Goal: Task Accomplishment & Management: Manage account settings

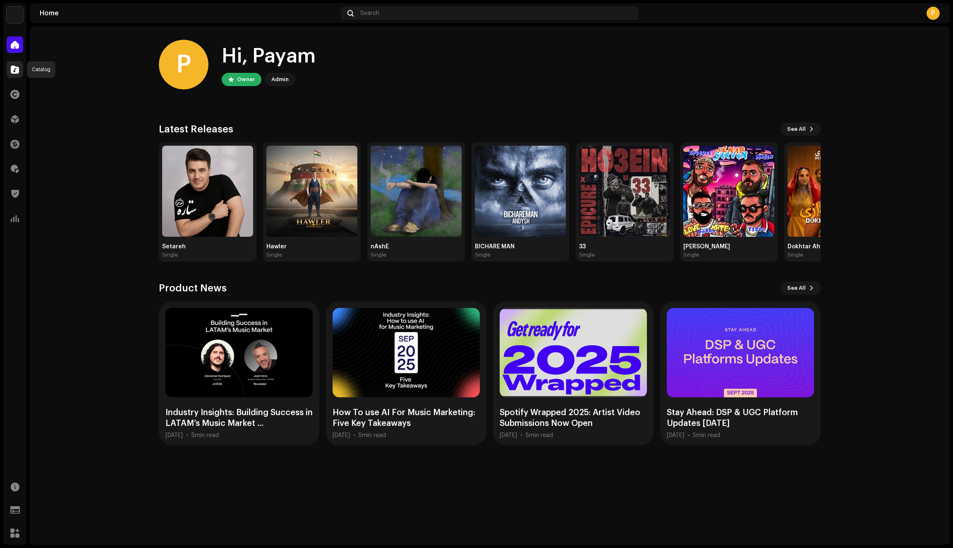
click at [17, 71] on span at bounding box center [15, 69] width 8 height 7
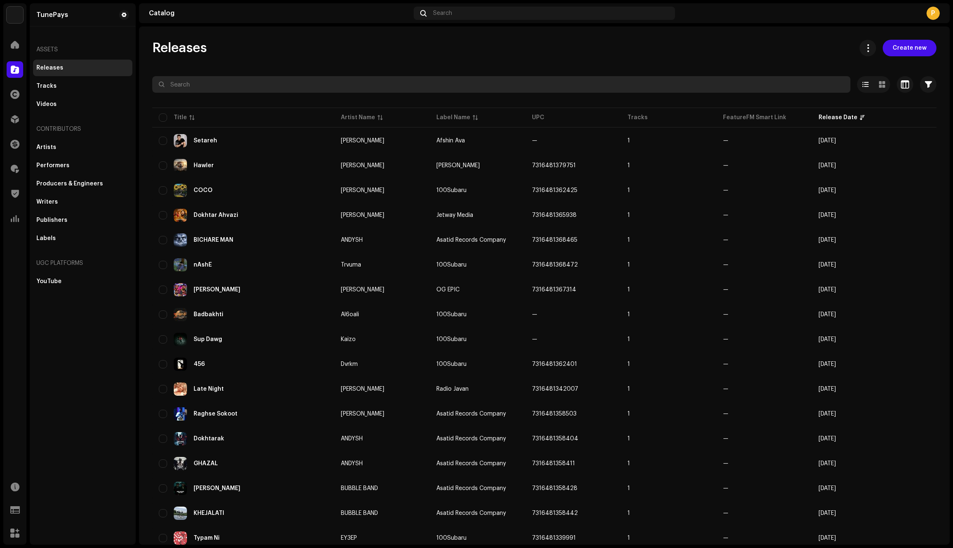
click at [191, 86] on input "text" at bounding box center [501, 84] width 698 height 17
type input "amade"
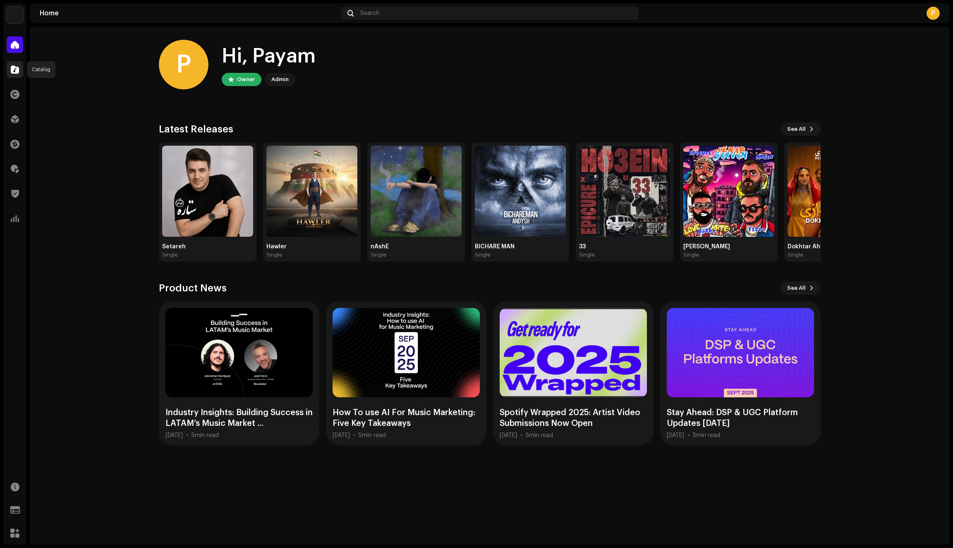
click at [17, 70] on span at bounding box center [15, 69] width 8 height 7
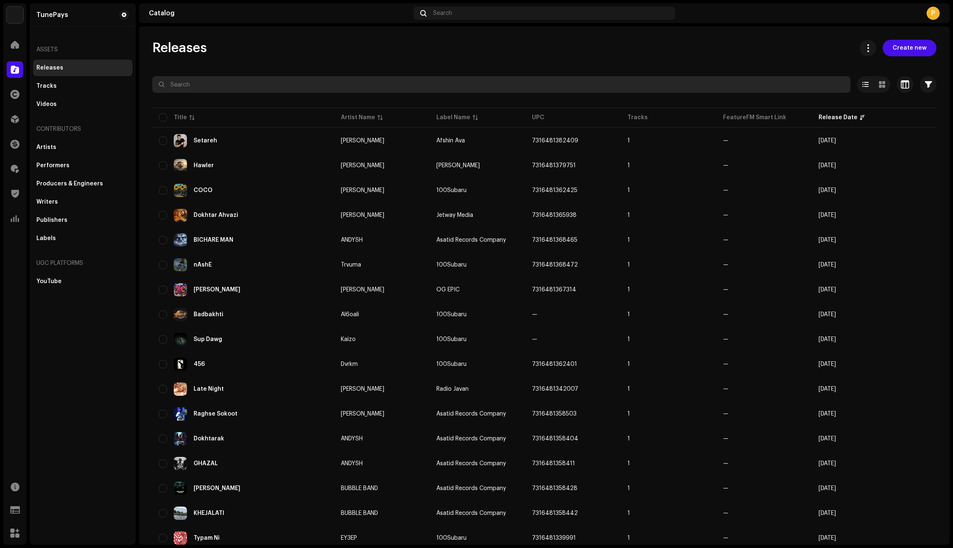
click at [194, 84] on input "text" at bounding box center [501, 84] width 698 height 17
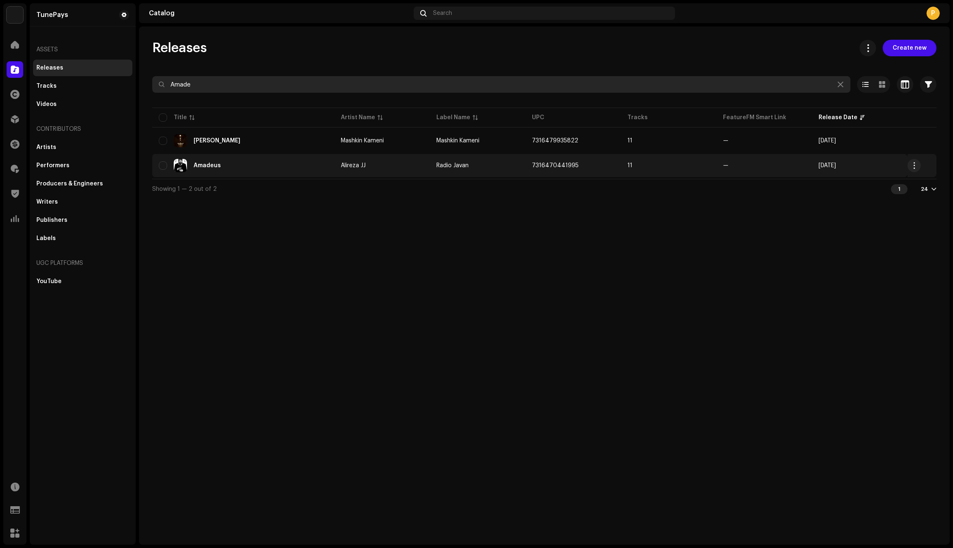
type input "Amade"
click at [321, 171] on div "Amadeus" at bounding box center [243, 165] width 169 height 13
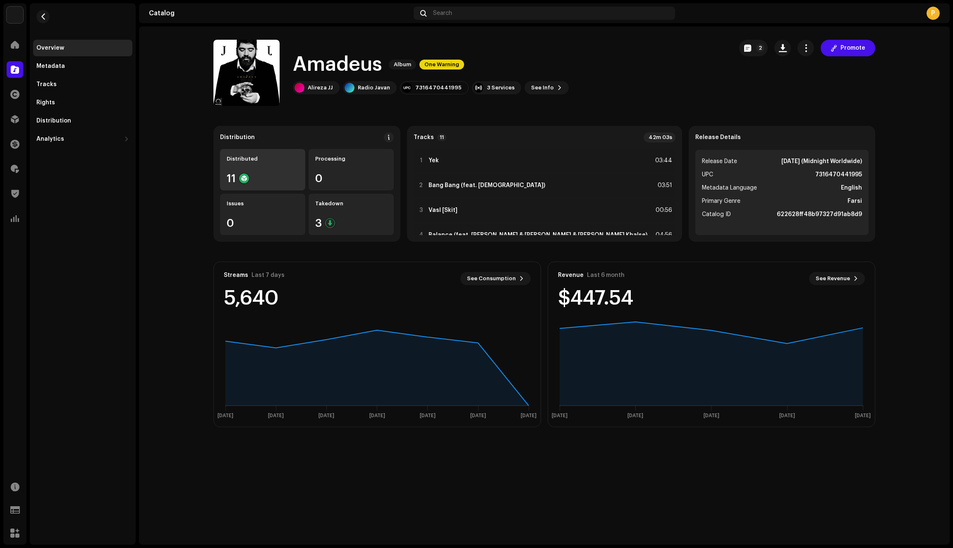
click at [275, 163] on div "Distributed 11" at bounding box center [262, 169] width 85 height 41
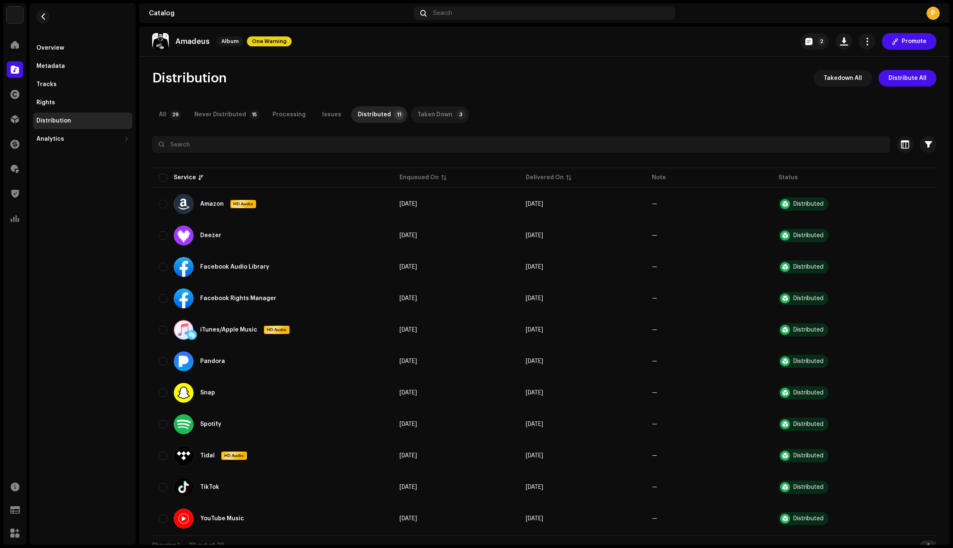
click at [421, 119] on div "Taken Down" at bounding box center [434, 114] width 35 height 17
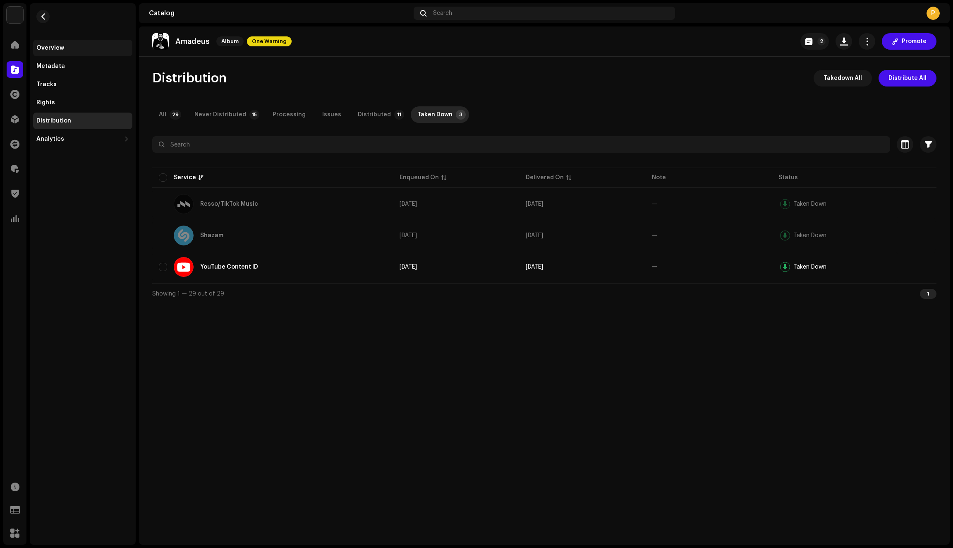
click at [48, 49] on div "Overview" at bounding box center [50, 48] width 28 height 7
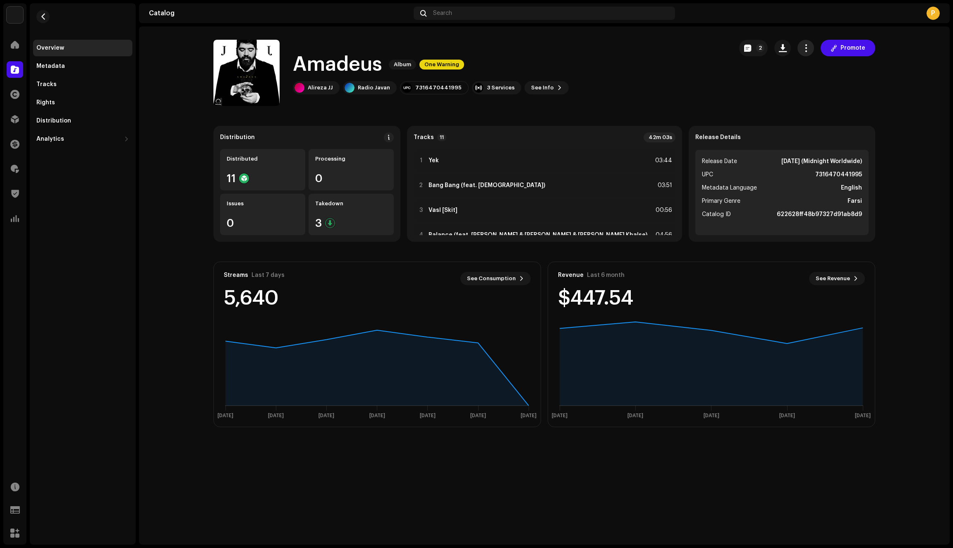
click at [807, 49] on span "button" at bounding box center [806, 48] width 8 height 7
click at [825, 84] on div "Edit" at bounding box center [844, 84] width 77 height 7
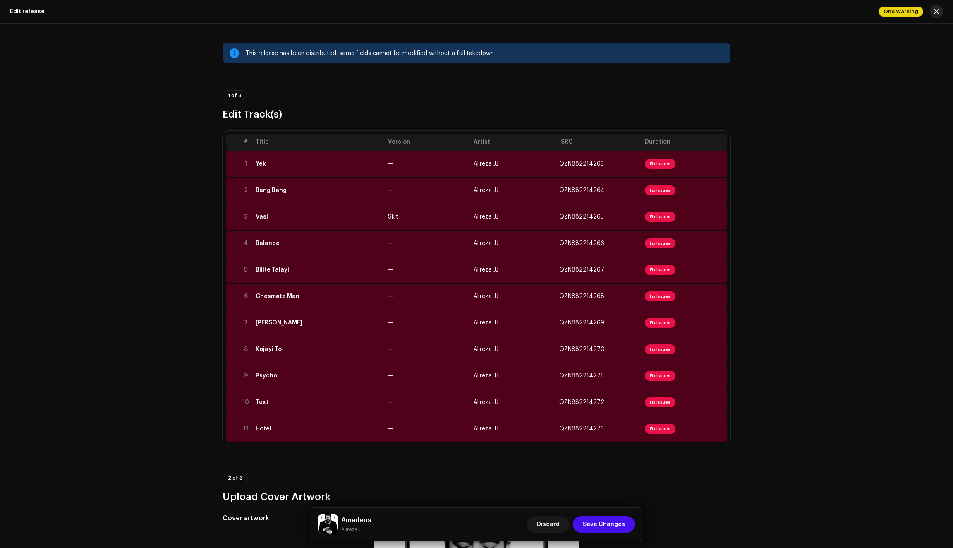
click at [937, 12] on span "button" at bounding box center [936, 11] width 5 height 7
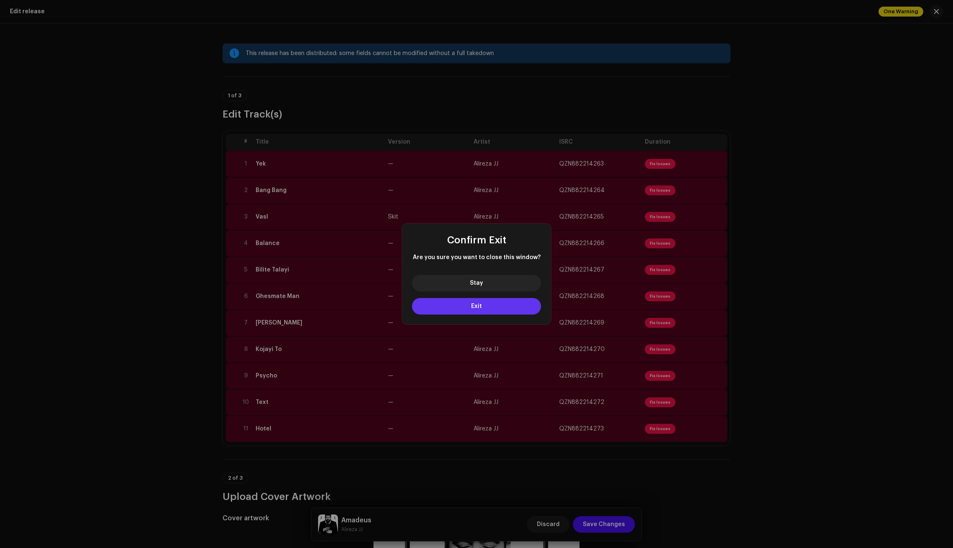
click at [497, 304] on button "Exit" at bounding box center [476, 306] width 129 height 17
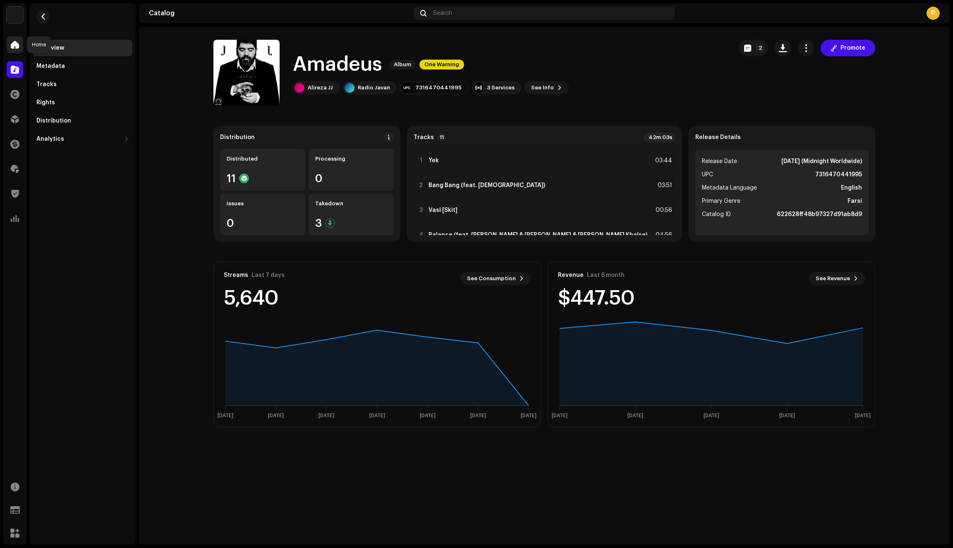
click at [10, 40] on div at bounding box center [15, 44] width 17 height 17
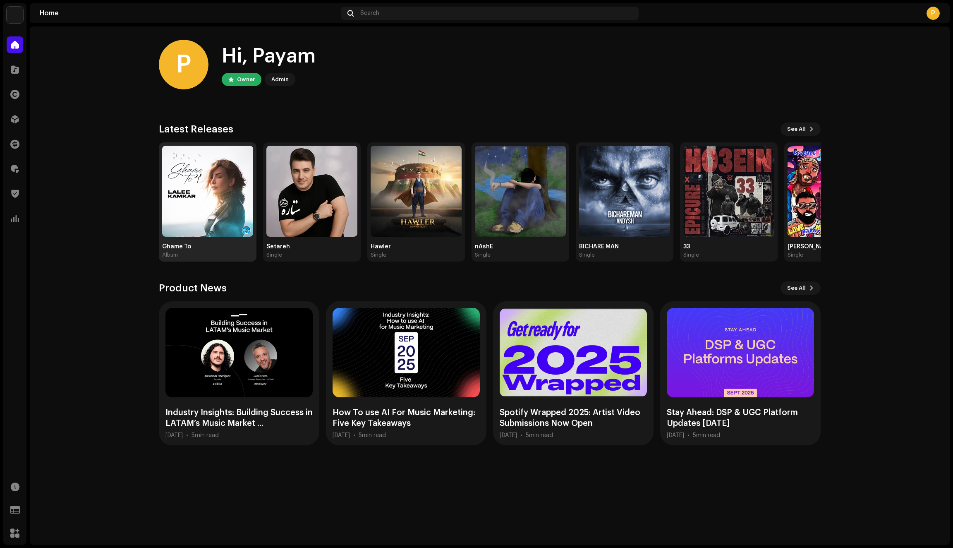
click at [194, 225] on img at bounding box center [207, 191] width 91 height 91
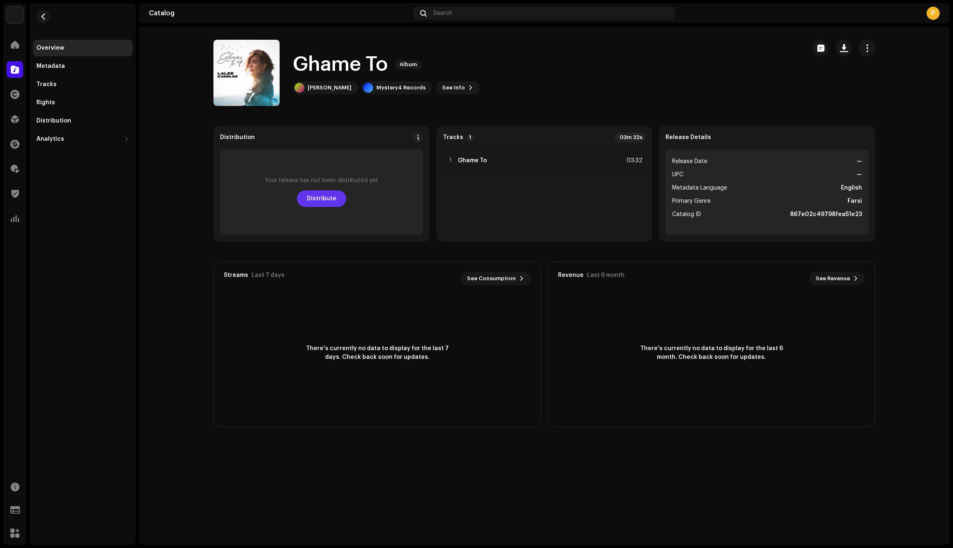
click at [314, 198] on span "Distribute" at bounding box center [321, 198] width 29 height 17
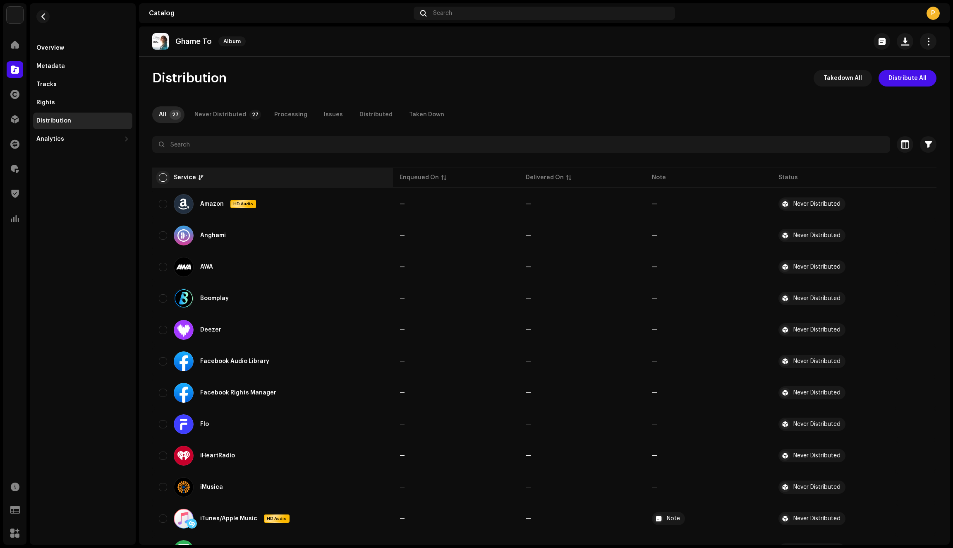
click at [161, 179] on input "checkbox" at bounding box center [163, 177] width 8 height 8
checkbox input "true"
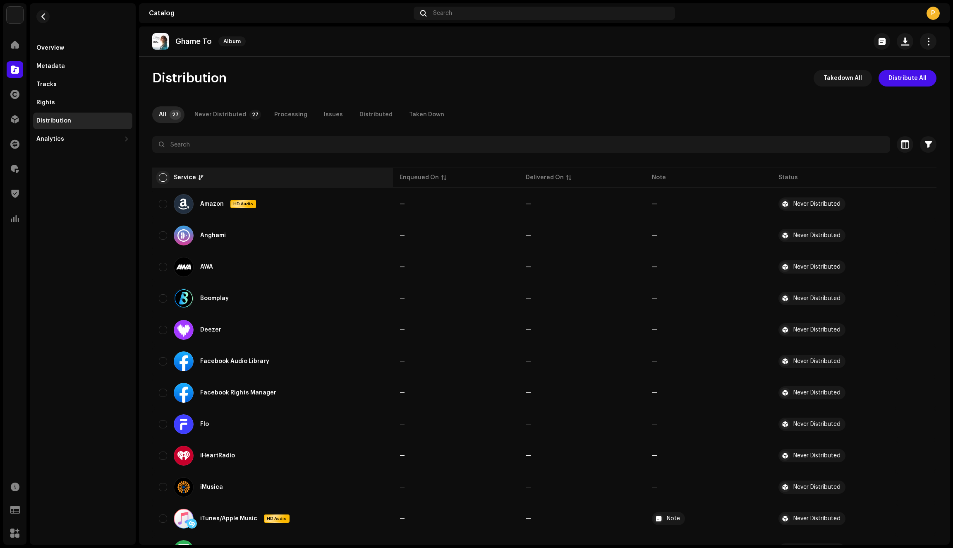
checkbox input "true"
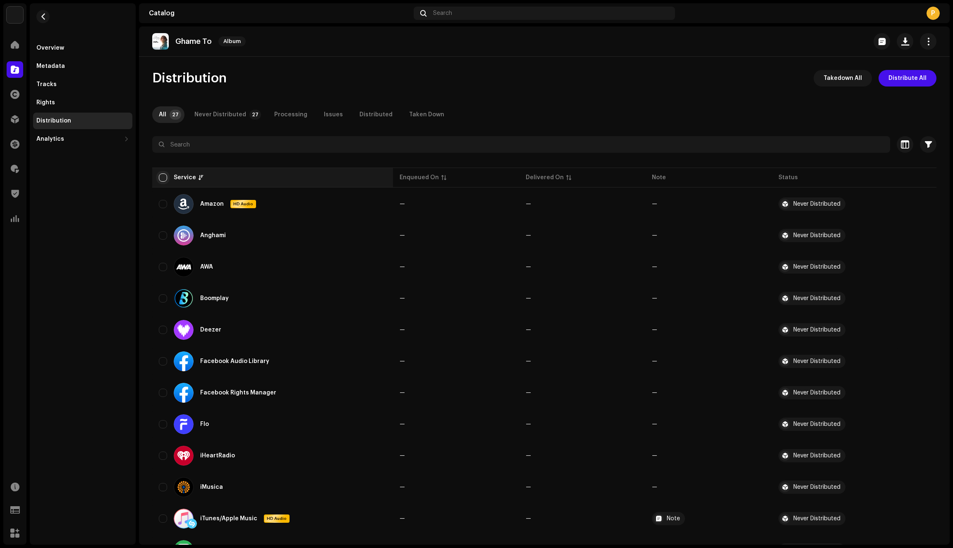
checkbox input "true"
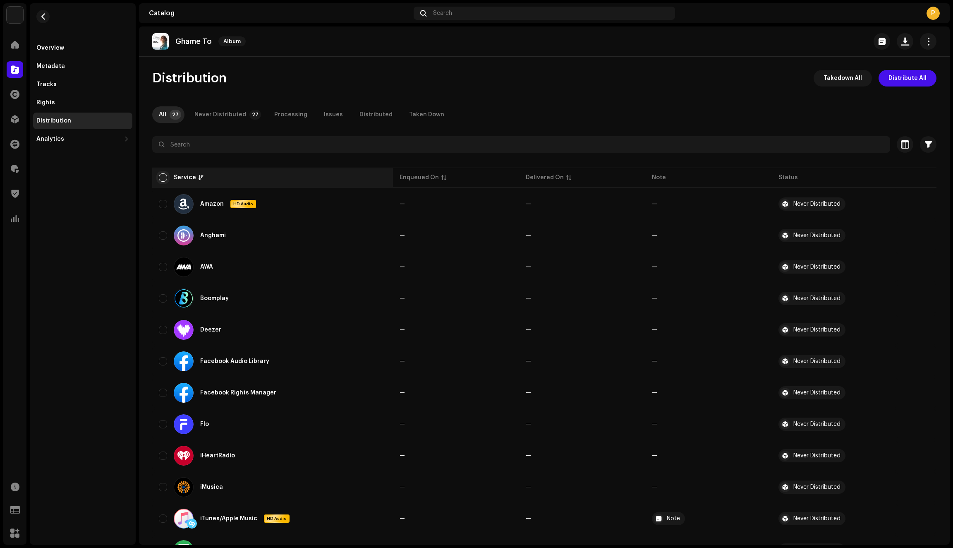
checkbox input "true"
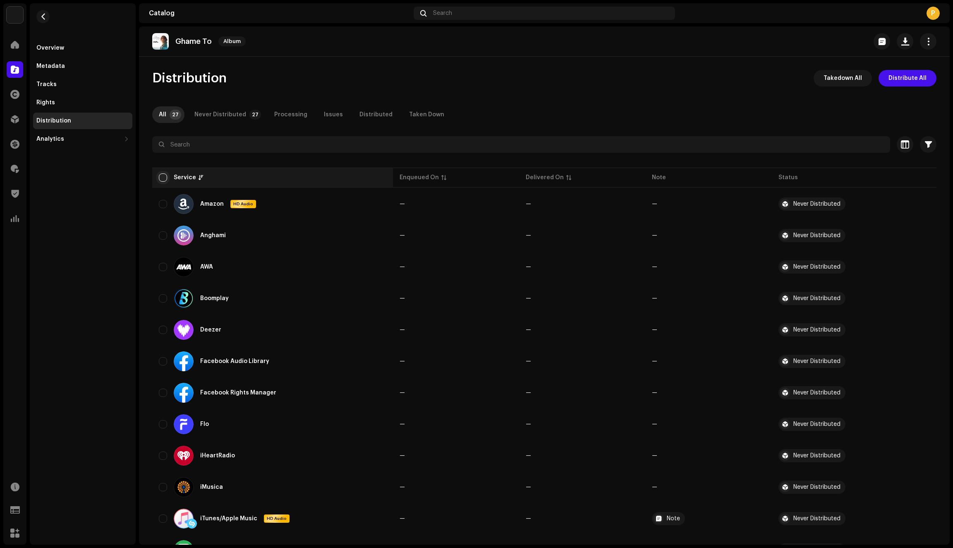
checkbox input "true"
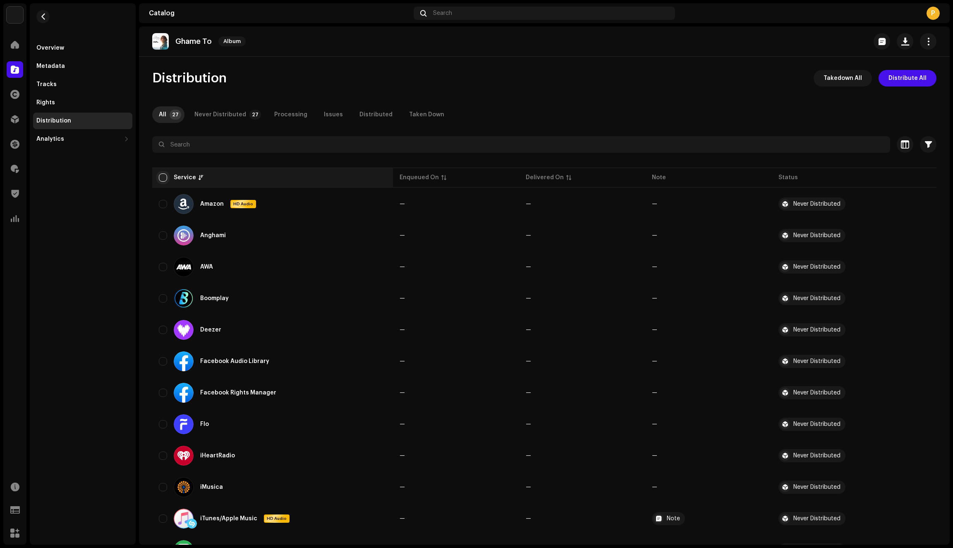
checkbox input "true"
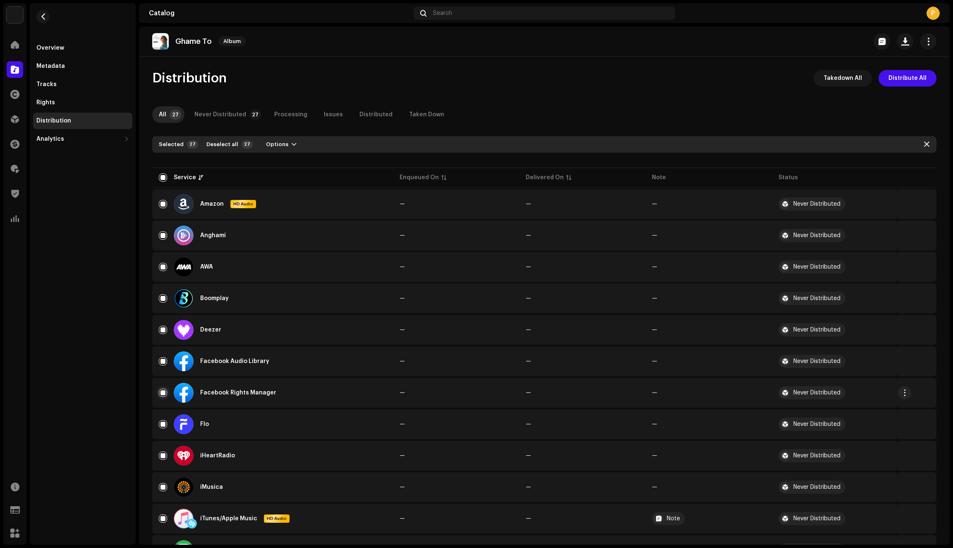
click at [163, 392] on input "Row Selected" at bounding box center [163, 392] width 8 height 8
checkbox input "false"
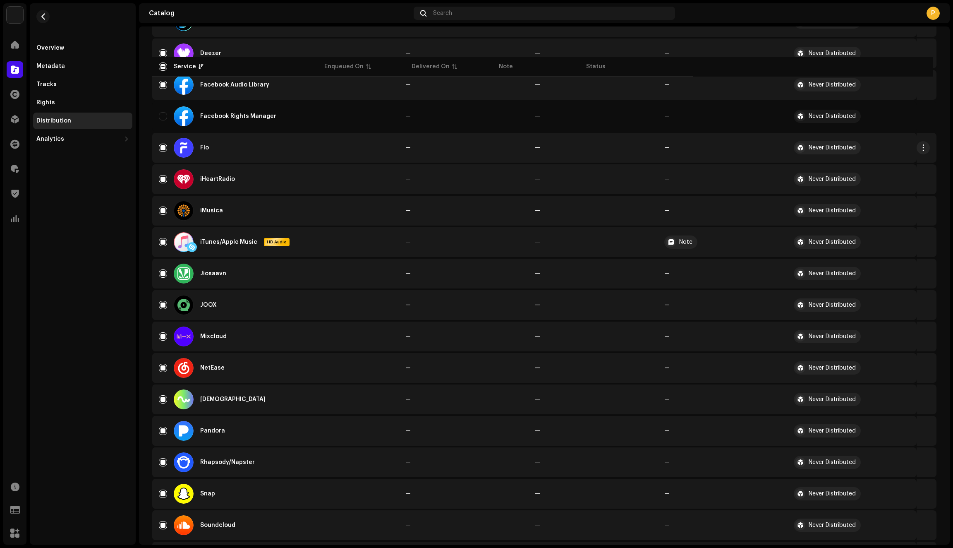
scroll to position [242, 0]
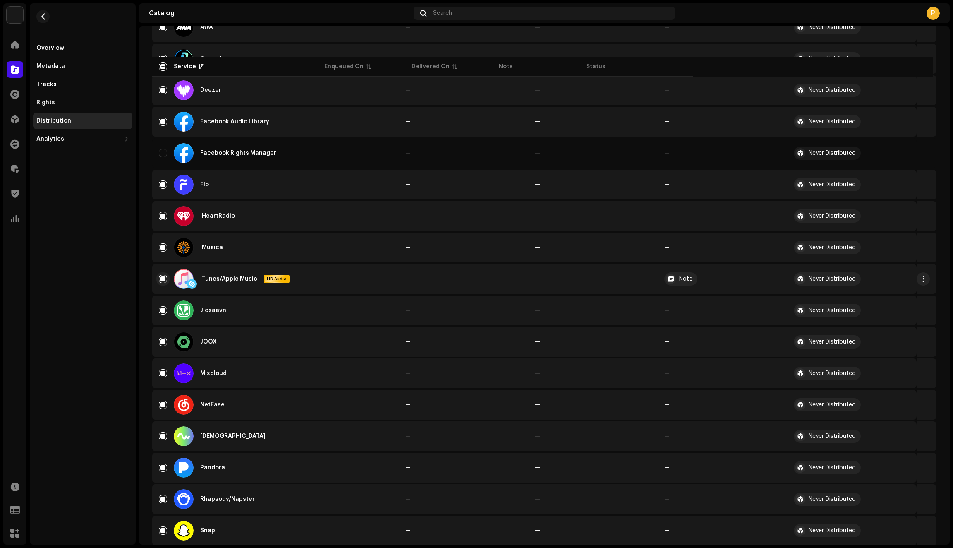
click at [164, 280] on input "Row Selected" at bounding box center [163, 279] width 8 height 8
checkbox input "false"
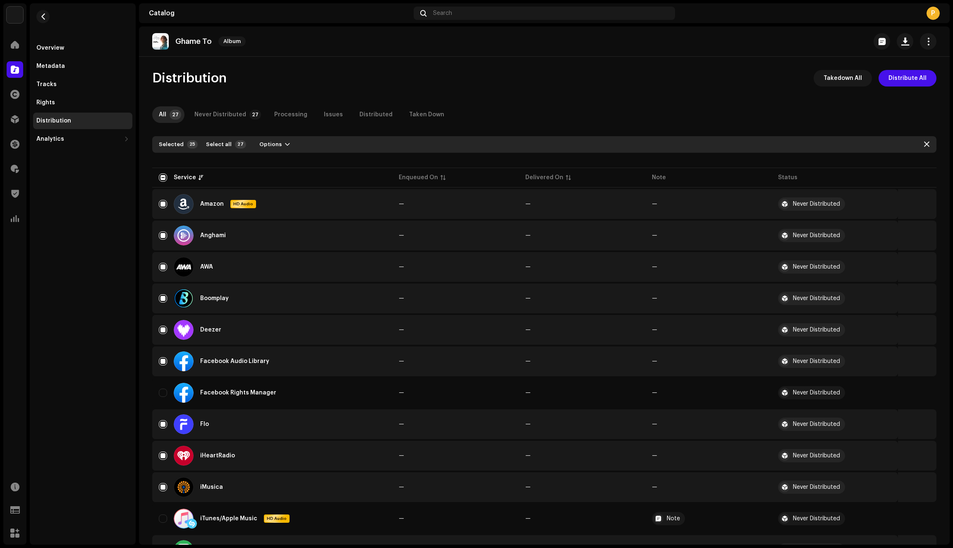
scroll to position [0, 0]
click at [278, 148] on button "Options" at bounding box center [275, 144] width 44 height 13
click at [278, 163] on span "Distribute" at bounding box center [269, 163] width 29 height 7
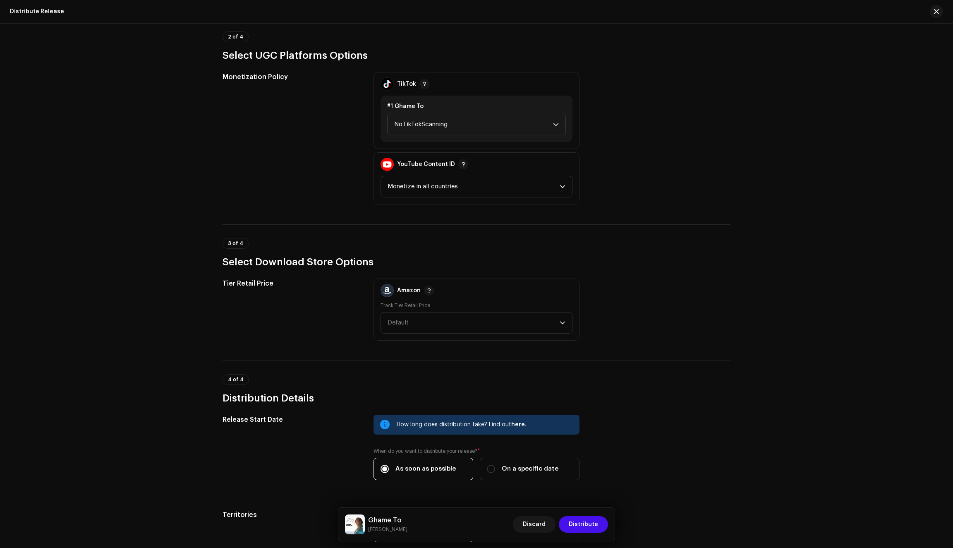
scroll to position [803, 0]
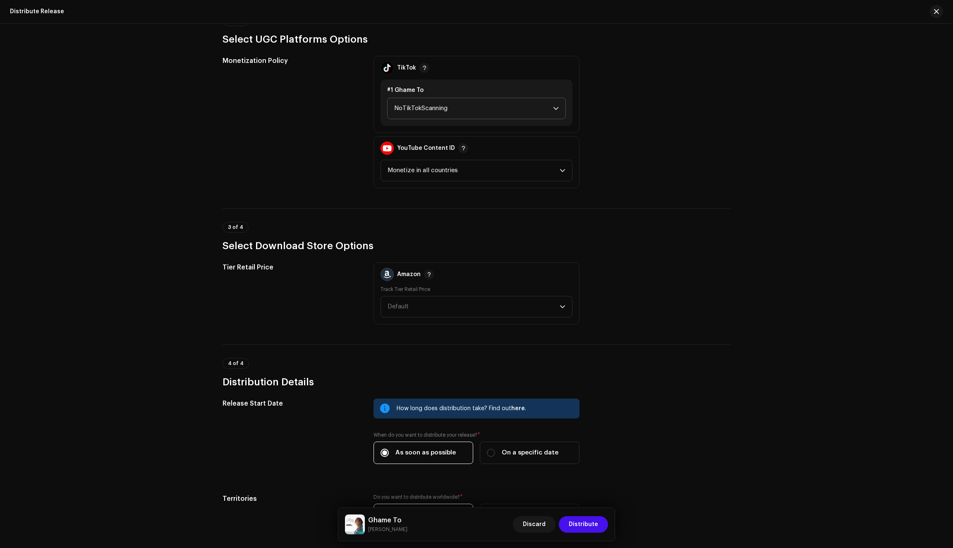
click at [420, 104] on span "NoTikTokScanning" at bounding box center [473, 108] width 159 height 21
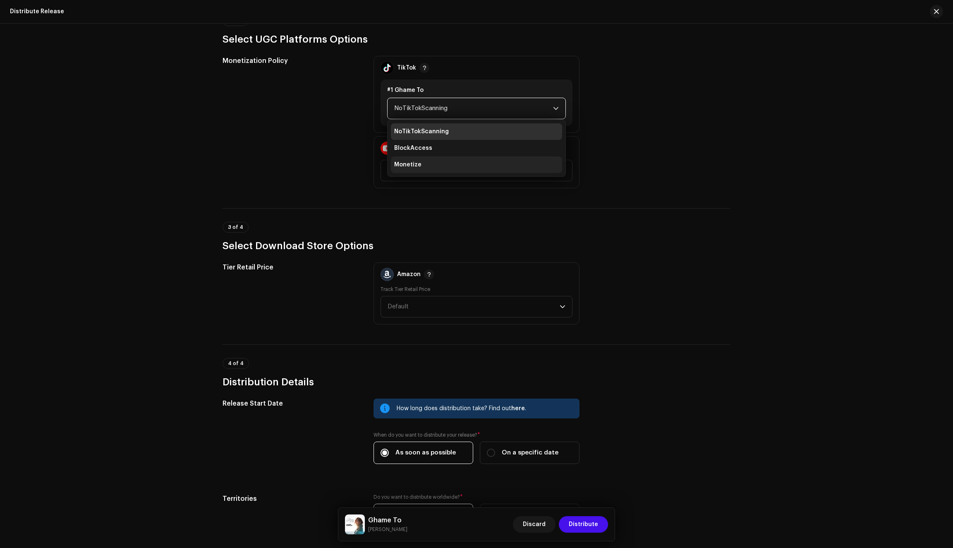
click at [406, 164] on span "Monetize" at bounding box center [407, 165] width 27 height 8
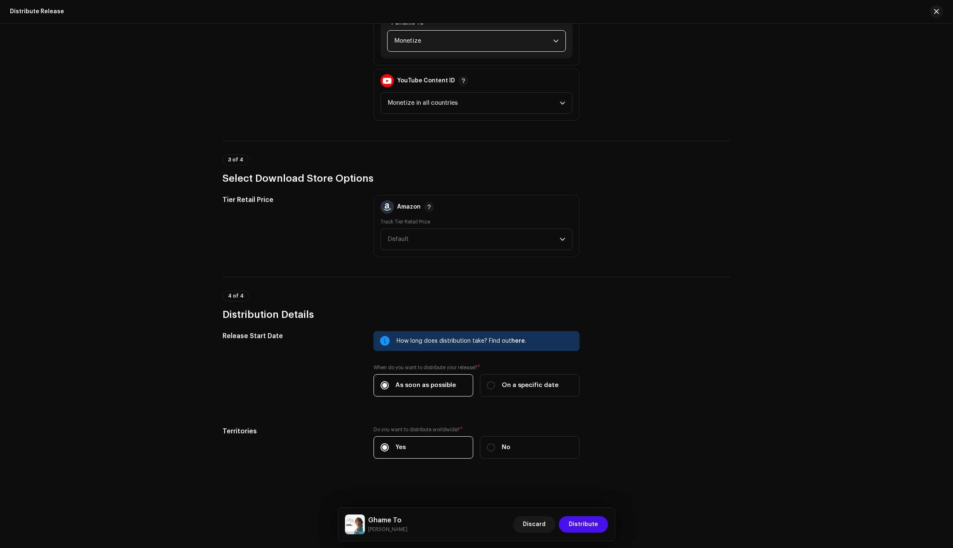
scroll to position [874, 0]
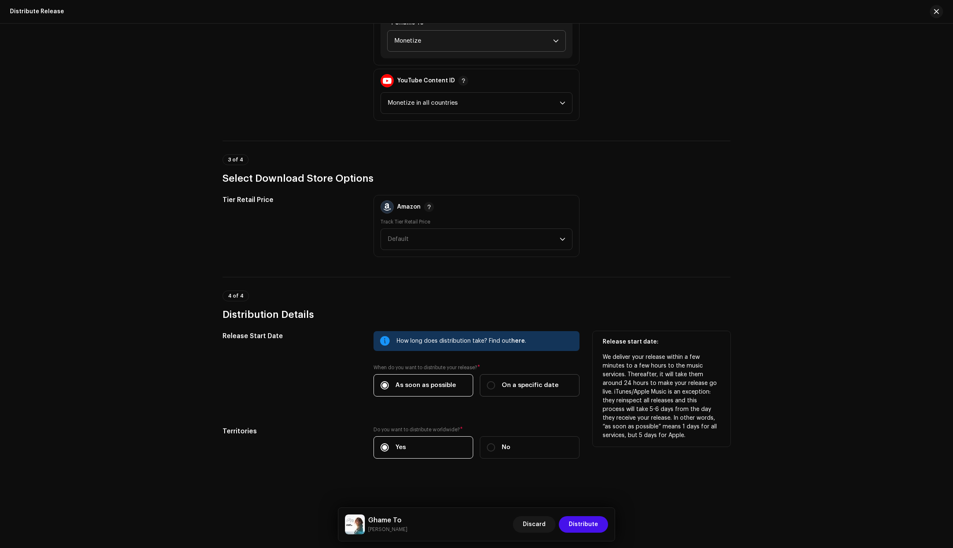
click at [534, 389] on label "On a specific date" at bounding box center [530, 385] width 100 height 22
click at [495, 389] on input "On a specific date" at bounding box center [491, 385] width 8 height 8
radio input "true"
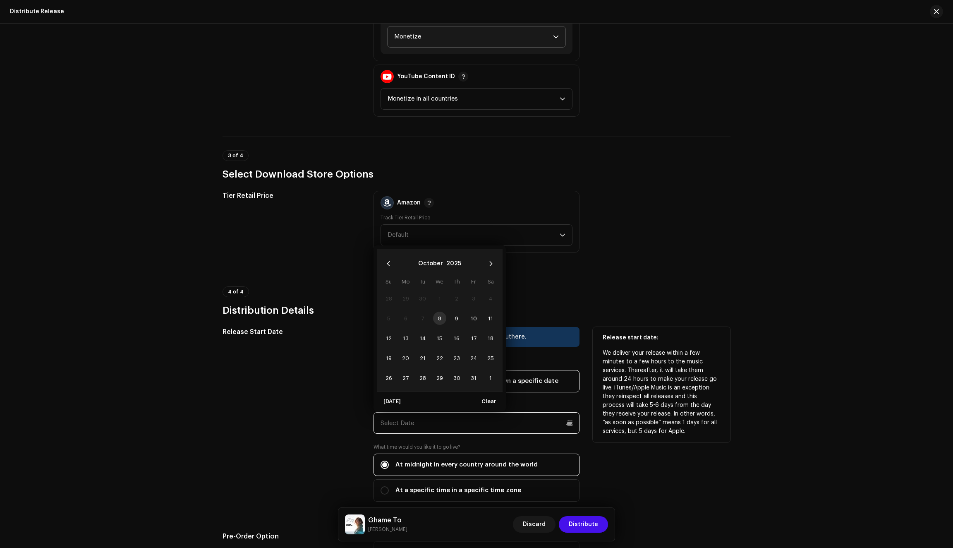
click at [462, 424] on input "text" at bounding box center [477, 423] width 206 height 22
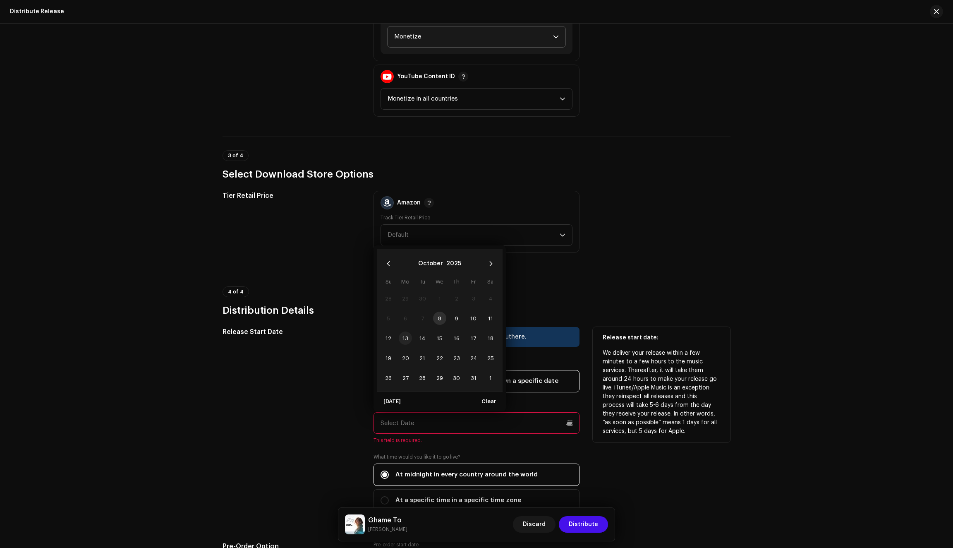
click at [403, 342] on span "13" at bounding box center [405, 337] width 13 height 13
type input "[DATE]"
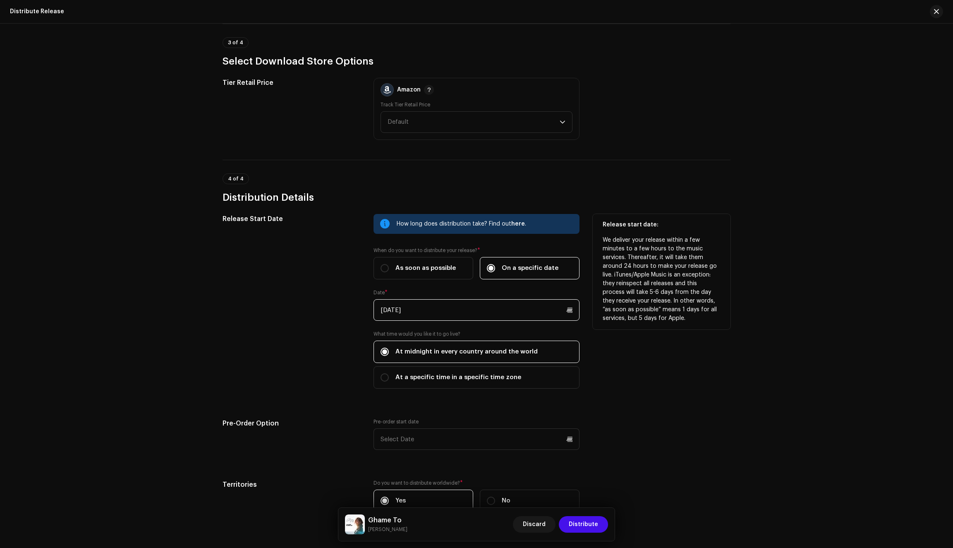
scroll to position [990, 0]
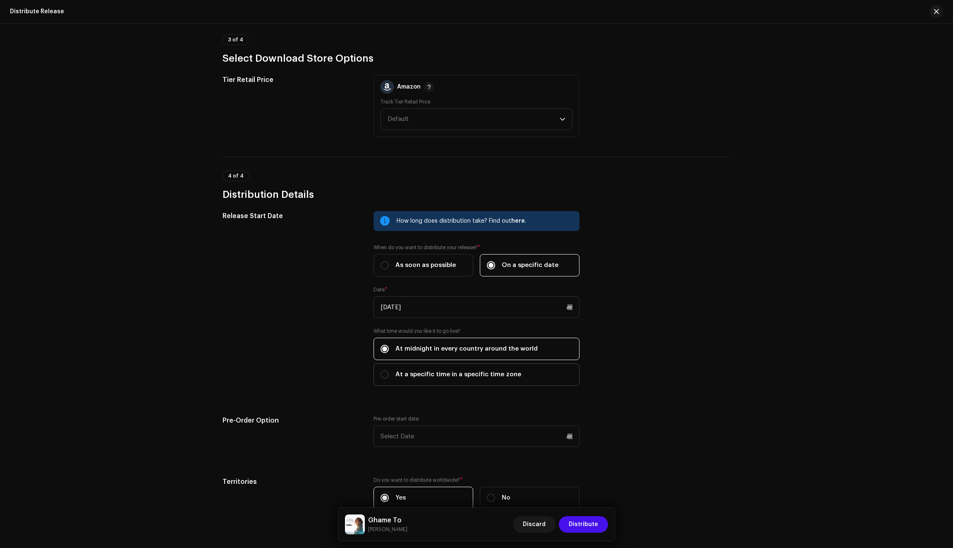
click at [377, 377] on label "At a specific time in a specific time zone" at bounding box center [477, 374] width 206 height 22
click at [381, 377] on input "At a specific time in a specific time zone" at bounding box center [385, 374] width 8 height 8
radio input "true"
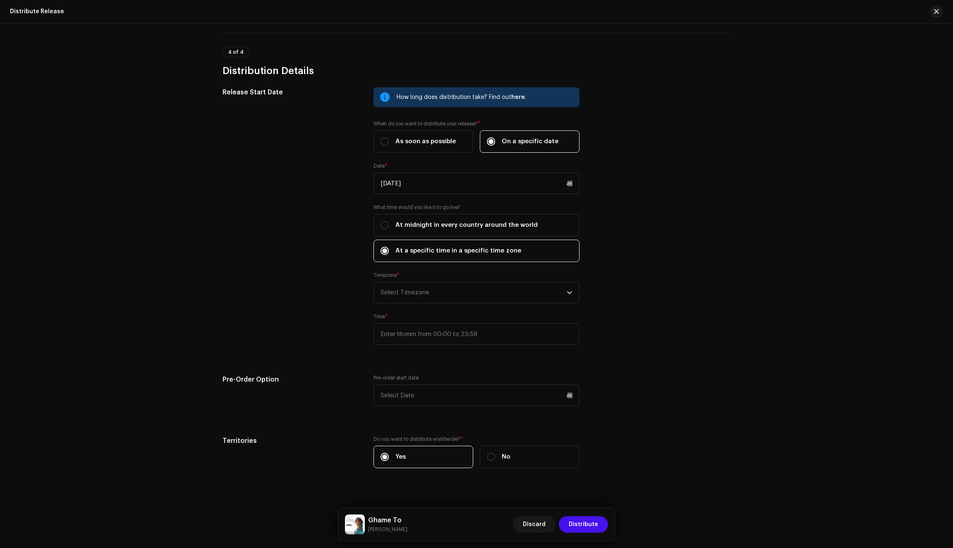
scroll to position [1114, 0]
click at [450, 299] on span "Select Timezone" at bounding box center [474, 292] width 186 height 21
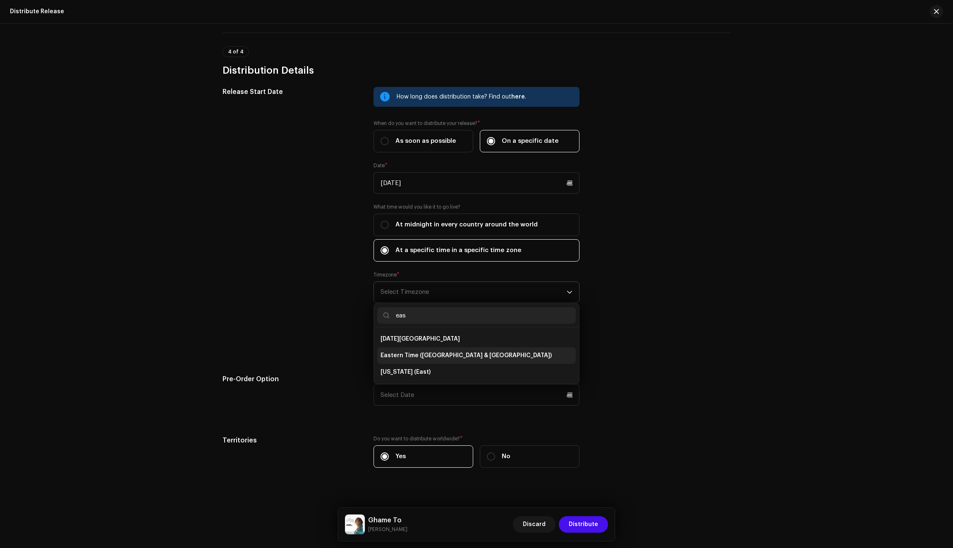
type input "eas"
click at [452, 359] on span "Eastern Time ([GEOGRAPHIC_DATA] & [GEOGRAPHIC_DATA])" at bounding box center [466, 355] width 171 height 8
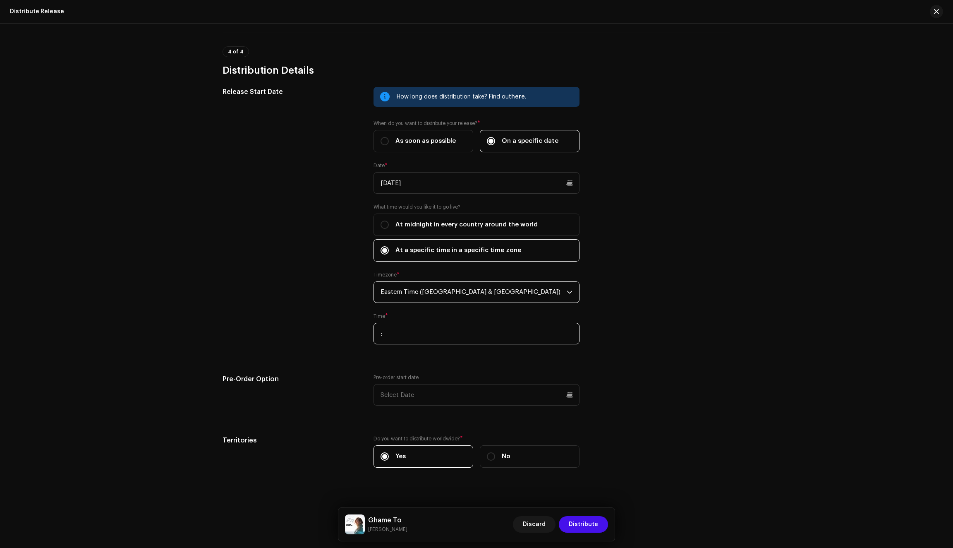
click at [407, 340] on input ":" at bounding box center [477, 334] width 206 height 22
type input "10:30"
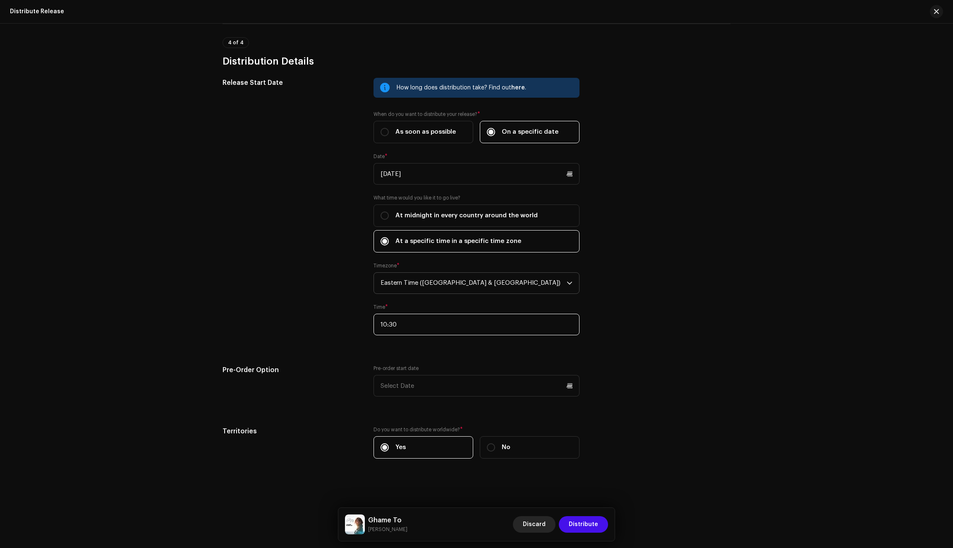
scroll to position [1129, 0]
click at [583, 527] on span "Distribute" at bounding box center [583, 524] width 29 height 17
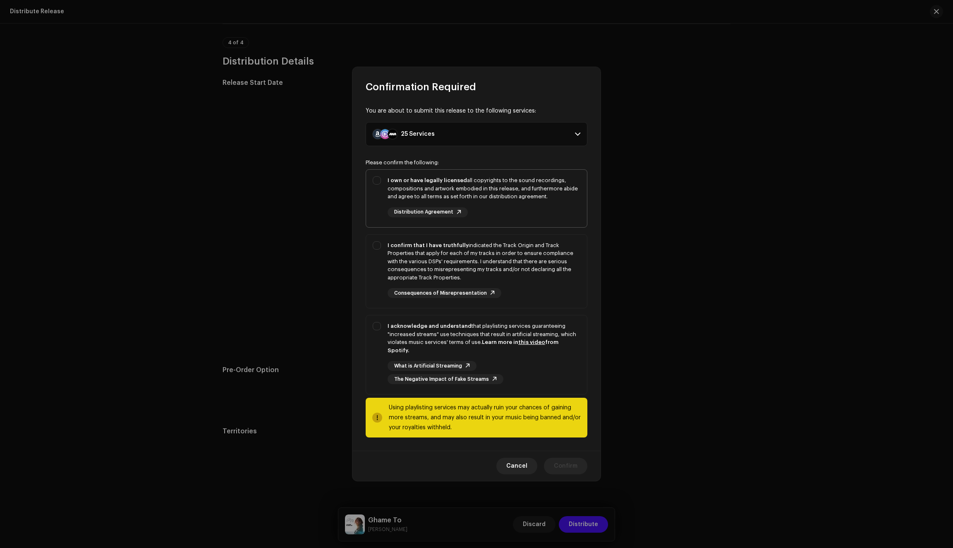
click at [378, 214] on div "I own or have legally licensed all copyrights to the sound recordings, composit…" at bounding box center [476, 197] width 221 height 54
checkbox input "true"
click at [376, 285] on div "I confirm that I have truthfully indicated the Track Origin and Track Propertie…" at bounding box center [476, 270] width 221 height 70
checkbox input "true"
click at [374, 357] on div "I acknowledge and understand that playlisting services guaranteeing "increased …" at bounding box center [476, 352] width 221 height 75
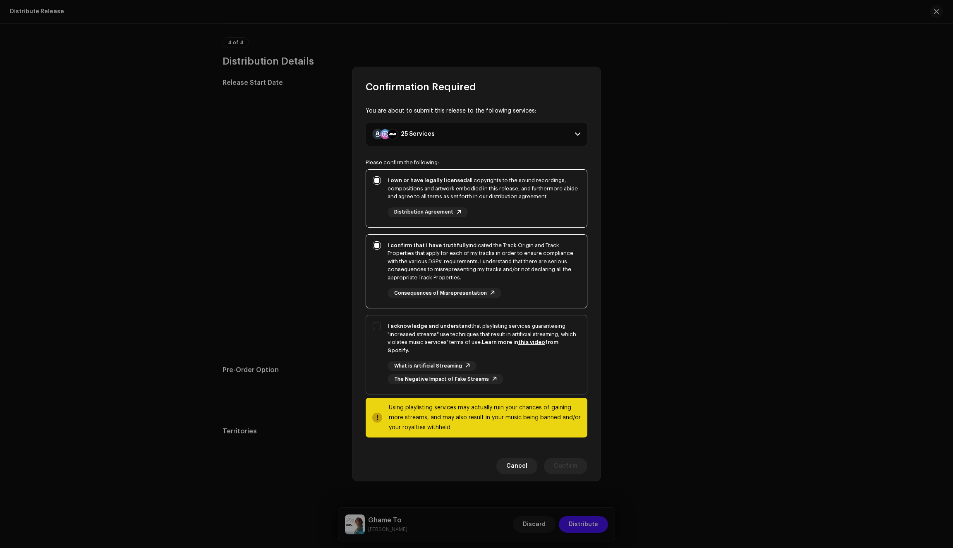
checkbox input "true"
click at [568, 464] on span "Confirm" at bounding box center [566, 466] width 24 height 17
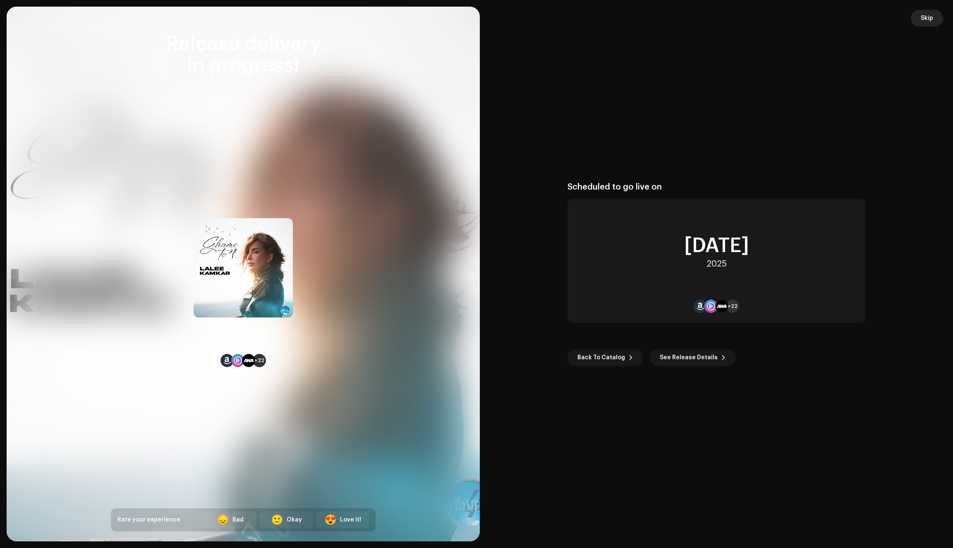
click at [926, 19] on span "Skip" at bounding box center [927, 18] width 12 height 17
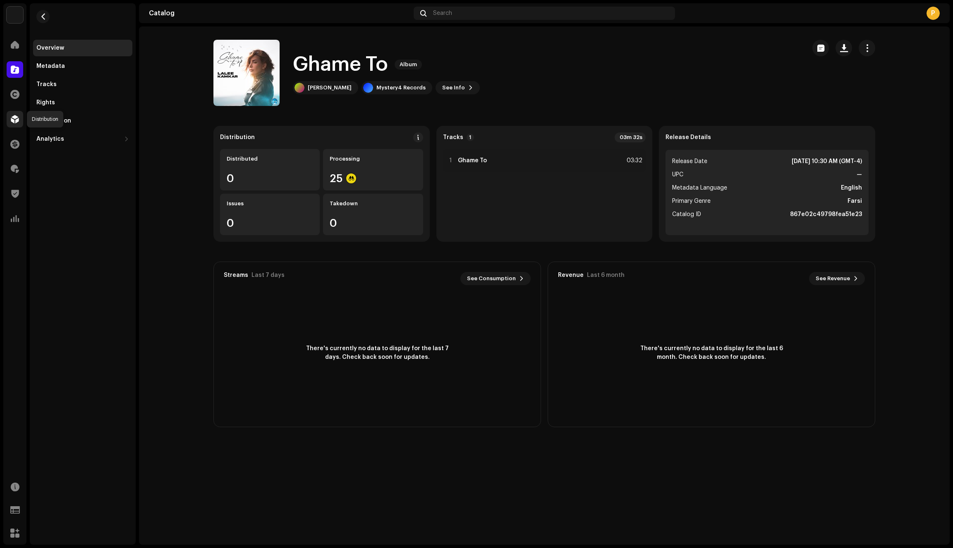
click at [15, 120] on span at bounding box center [15, 119] width 8 height 7
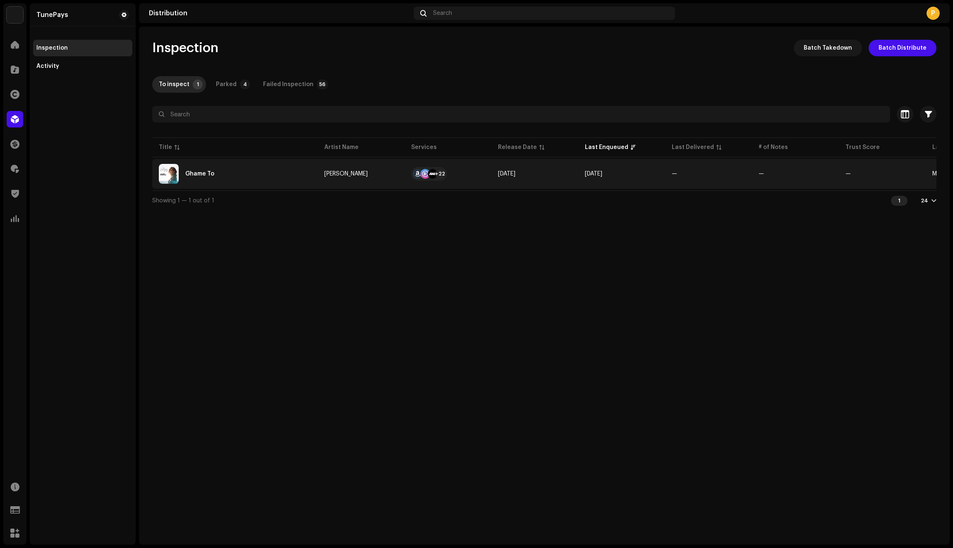
click at [297, 170] on div "Ghame To" at bounding box center [235, 174] width 152 height 20
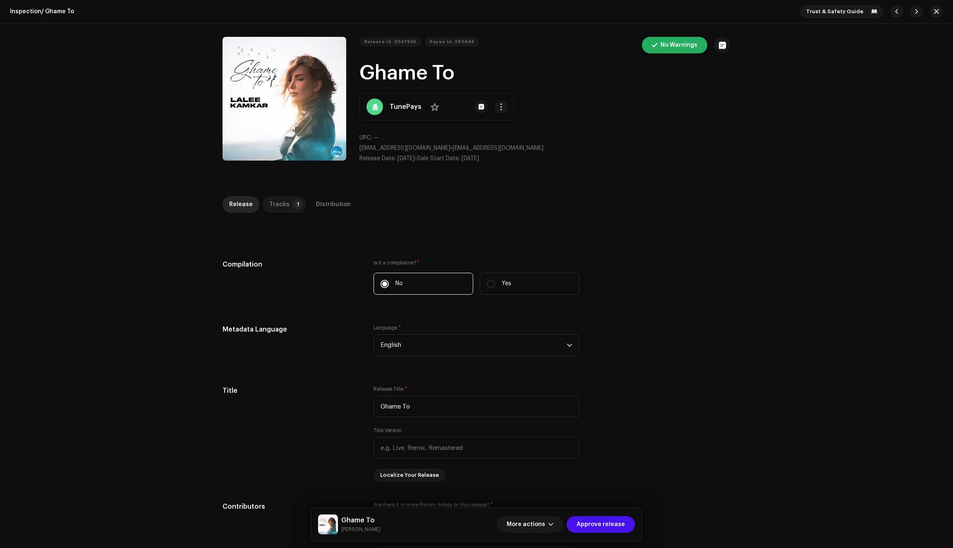
click at [280, 202] on div "Tracks" at bounding box center [279, 204] width 20 height 17
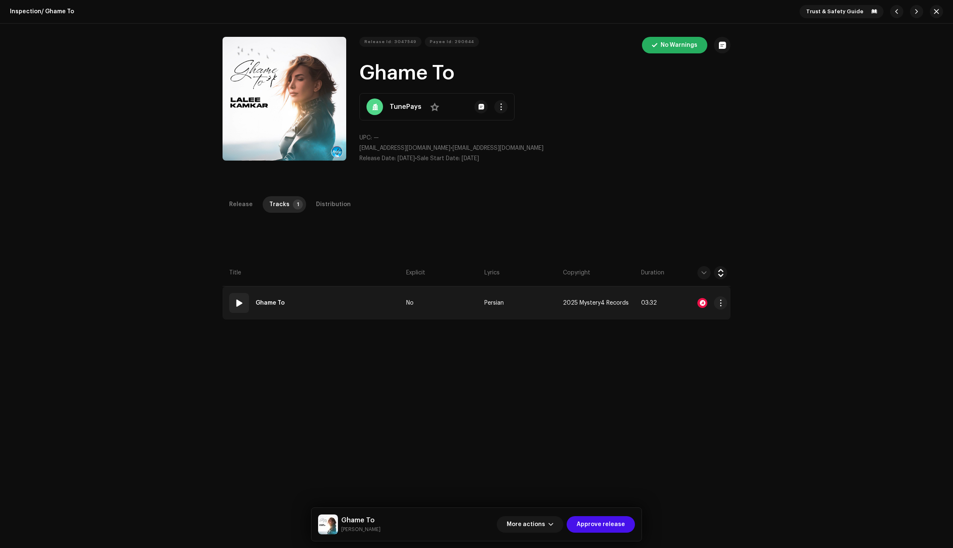
click at [697, 305] on div at bounding box center [702, 303] width 10 height 10
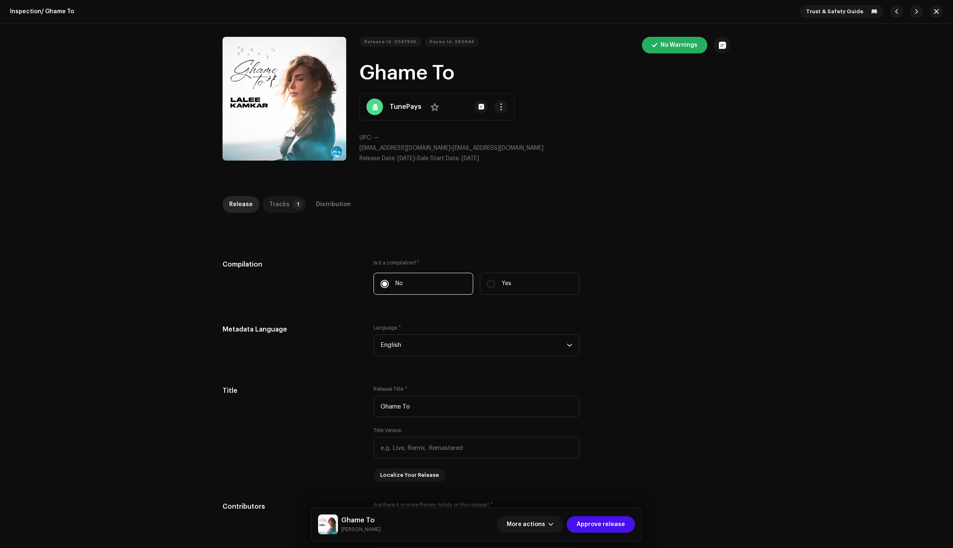
click at [280, 207] on div "Tracks" at bounding box center [279, 204] width 20 height 17
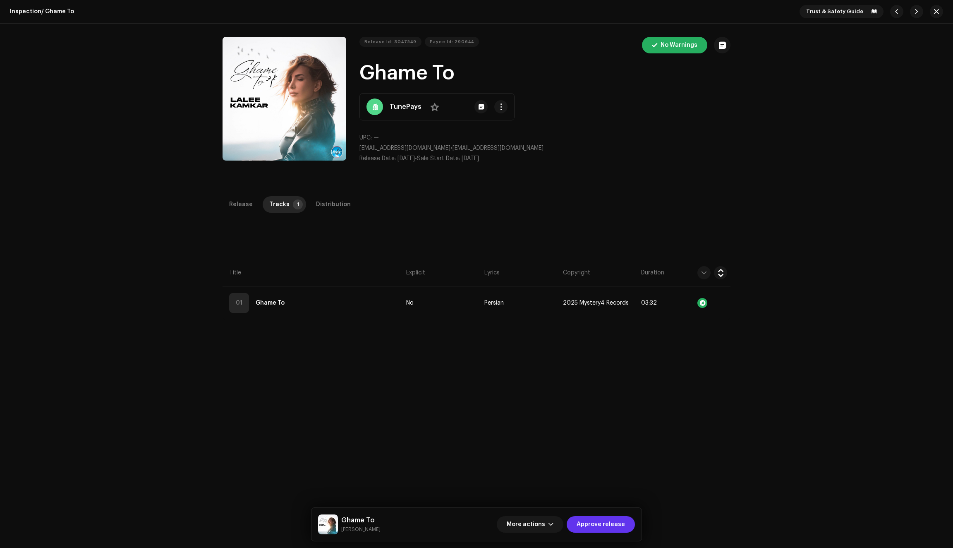
click at [604, 521] on span "Approve release" at bounding box center [601, 524] width 48 height 17
